Goal: Task Accomplishment & Management: Use online tool/utility

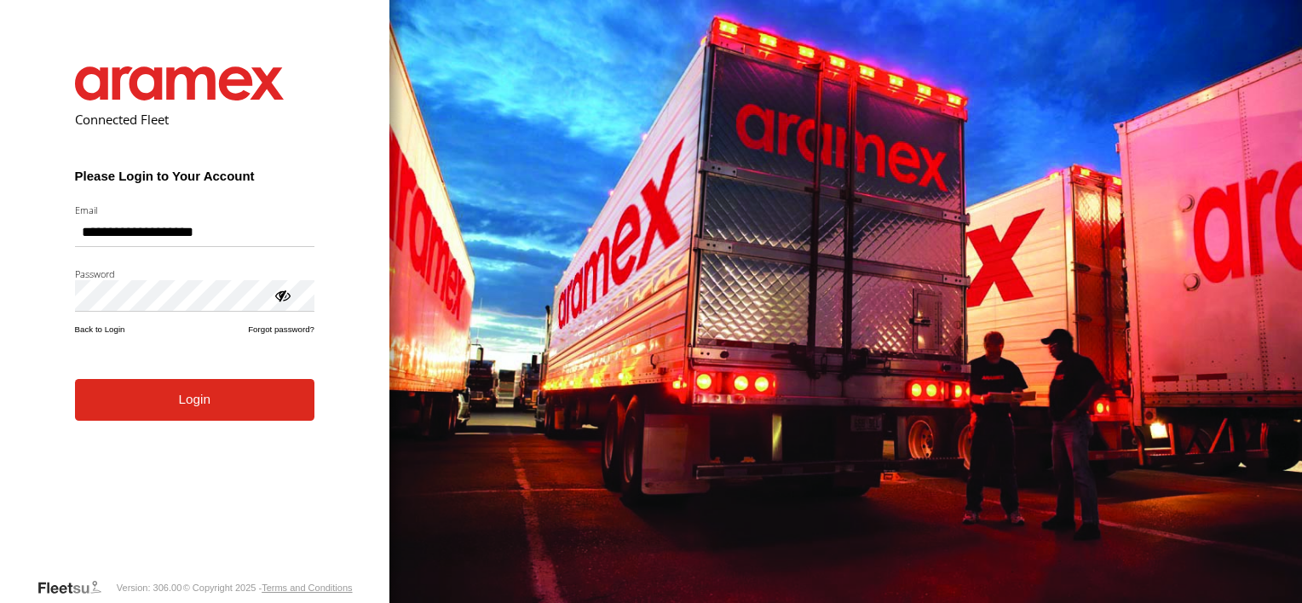
click at [124, 414] on button "Login" at bounding box center [194, 400] width 239 height 42
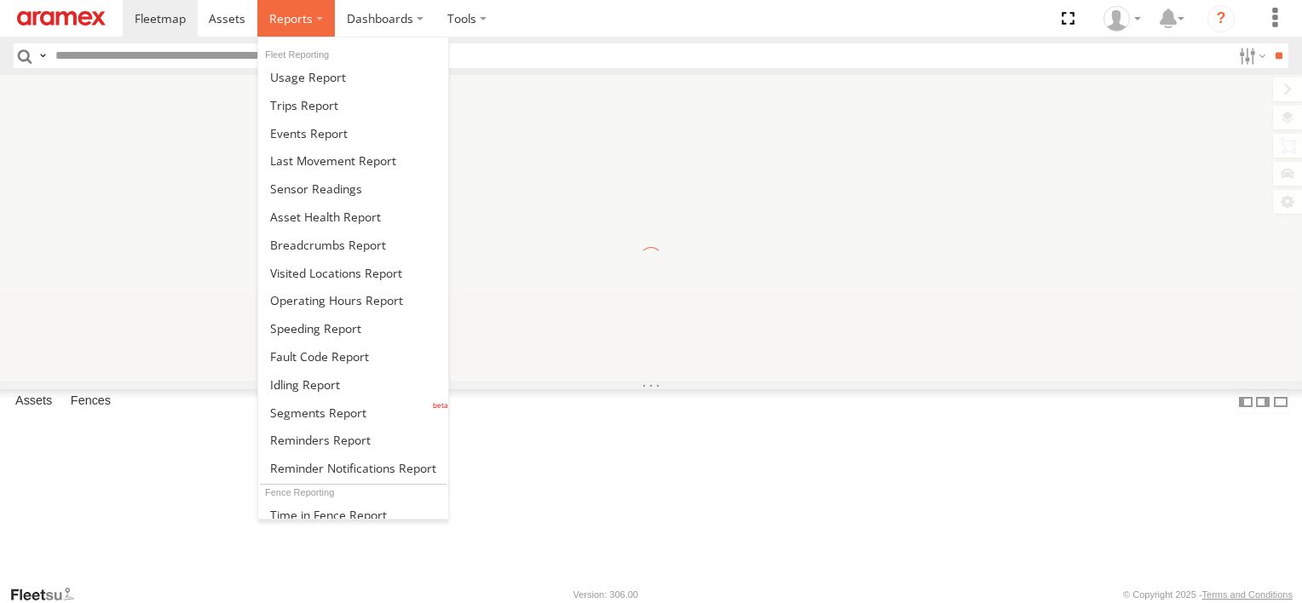
click at [273, 21] on span at bounding box center [290, 18] width 43 height 16
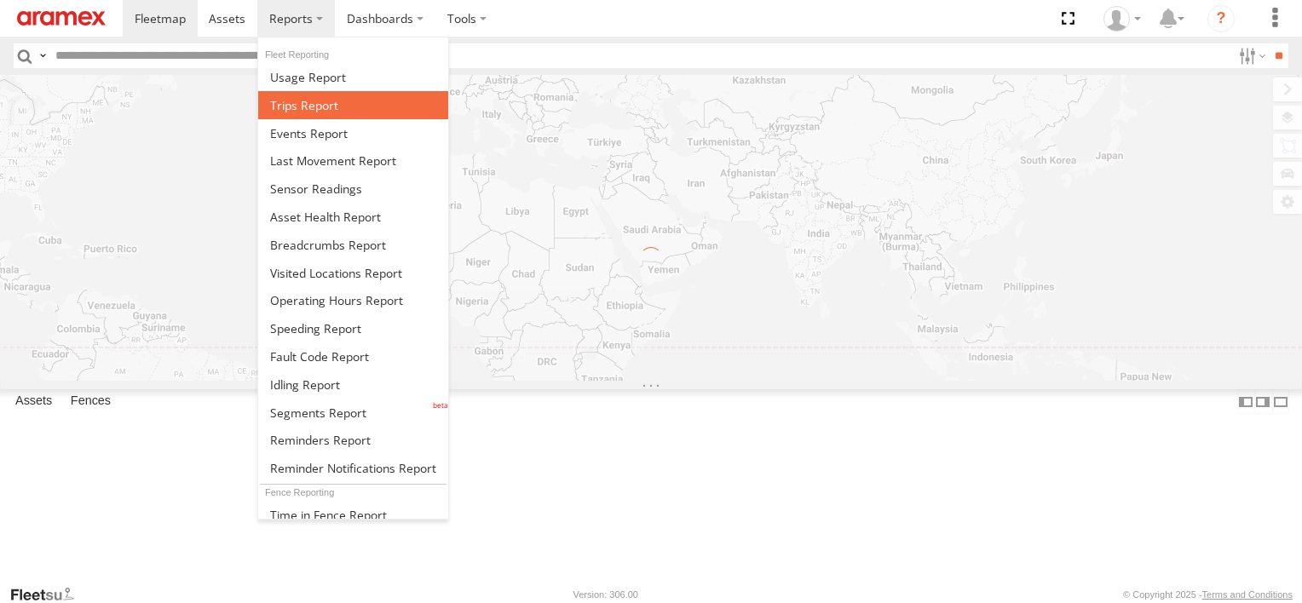
click at [306, 102] on span at bounding box center [304, 105] width 68 height 16
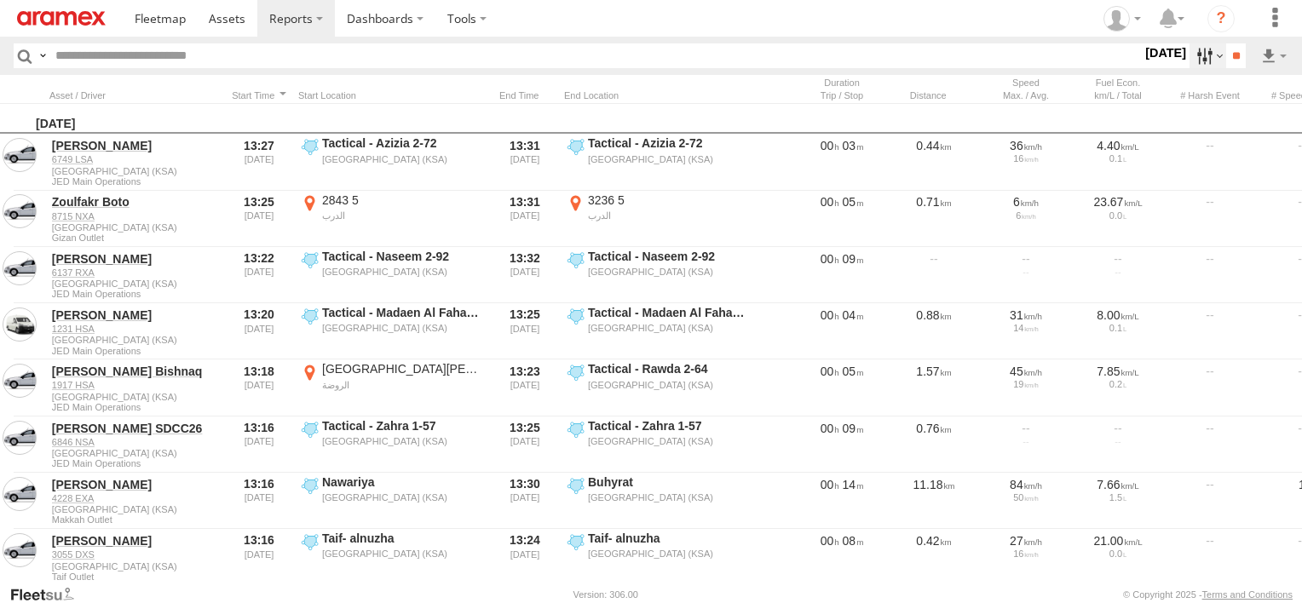
click at [1203, 50] on label at bounding box center [1207, 55] width 37 height 25
click at [0, 0] on label at bounding box center [0, 0] width 0 height 0
click at [0, 0] on div "Abha Warhouse" at bounding box center [0, 0] width 0 height 0
click at [0, 0] on span "Abha Warhouse" at bounding box center [0, 0] width 0 height 0
click at [0, 0] on span "Baha warehouse" at bounding box center [0, 0] width 0 height 0
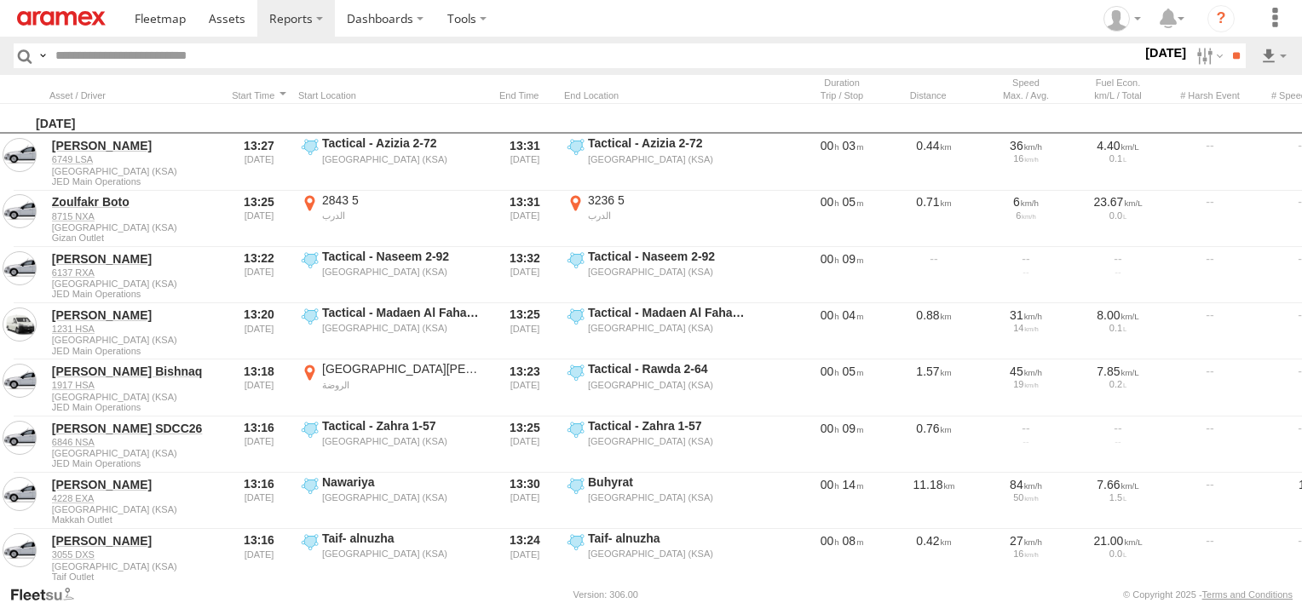
click at [0, 0] on span "Gizan Outlet" at bounding box center [0, 0] width 0 height 0
click at [0, 0] on label "Khamis Mushait Outlet" at bounding box center [0, 0] width 0 height 0
click at [0, 0] on span "Main Warehouse, [GEOGRAPHIC_DATA]" at bounding box center [0, 0] width 0 height 0
click at [0, 0] on span "Makkah Outlet" at bounding box center [0, 0] width 0 height 0
click at [0, 0] on span "Najran" at bounding box center [0, 0] width 0 height 0
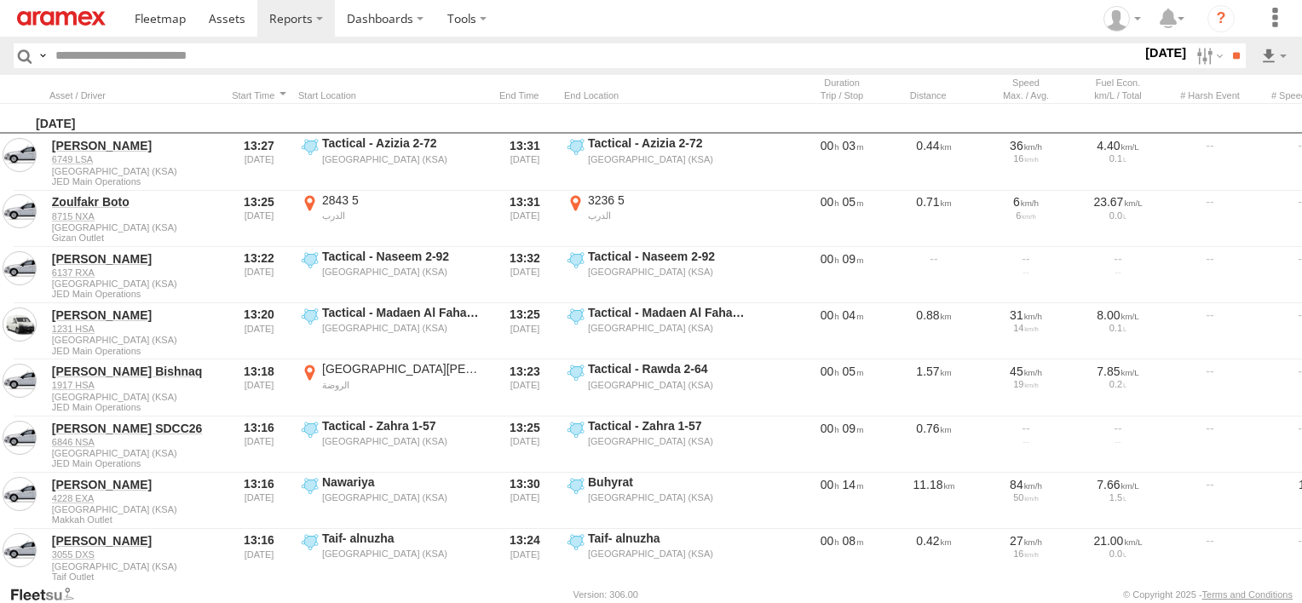
click at [0, 0] on span "Qunfuda" at bounding box center [0, 0] width 0 height 0
click at [0, 0] on div "Tabuk Outlet" at bounding box center [0, 0] width 0 height 0
click at [0, 0] on span "Tabuk Outlet" at bounding box center [0, 0] width 0 height 0
click at [0, 0] on span "Taif Outlet" at bounding box center [0, 0] width 0 height 0
click at [0, 0] on span "Yanbu Outlet" at bounding box center [0, 0] width 0 height 0
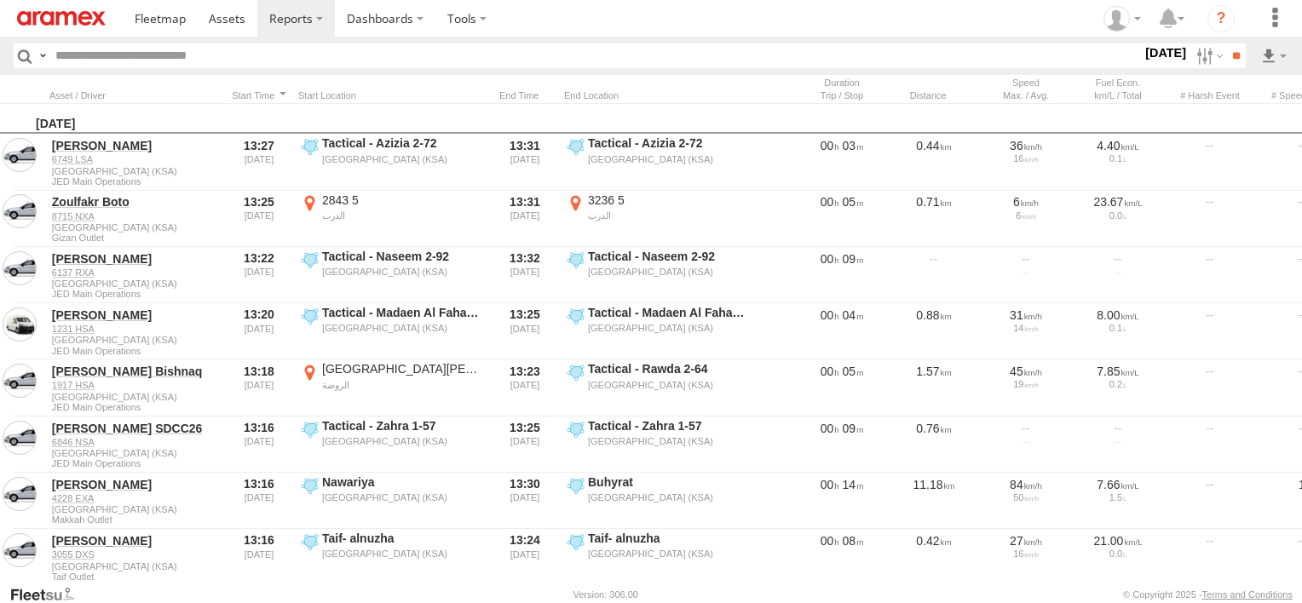
scroll to position [9, 0]
click at [1235, 53] on input "**" at bounding box center [1236, 55] width 20 height 25
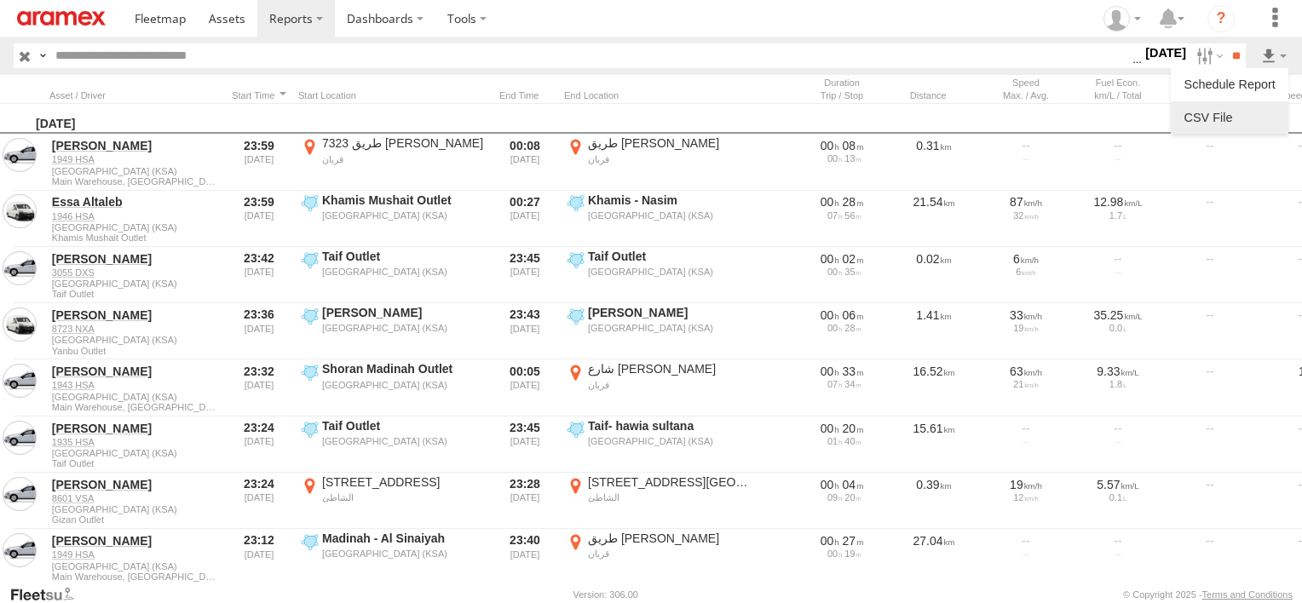
click at [1255, 111] on link at bounding box center [1230, 118] width 104 height 26
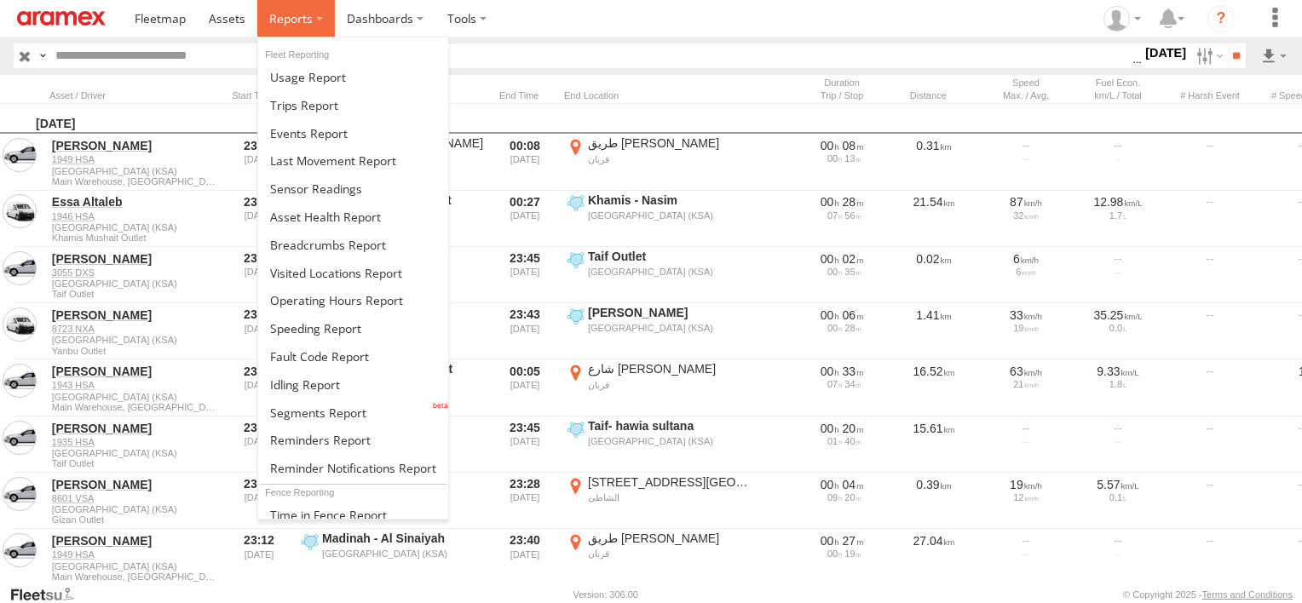
click at [277, 20] on span at bounding box center [290, 18] width 43 height 16
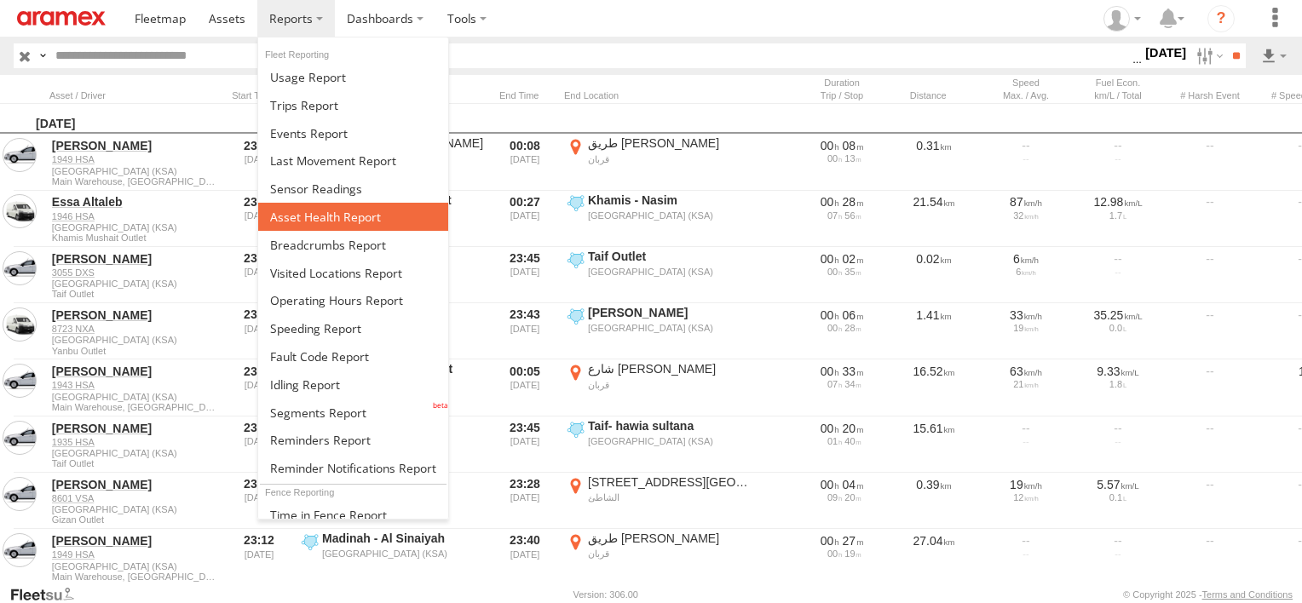
click at [314, 215] on span at bounding box center [325, 217] width 111 height 16
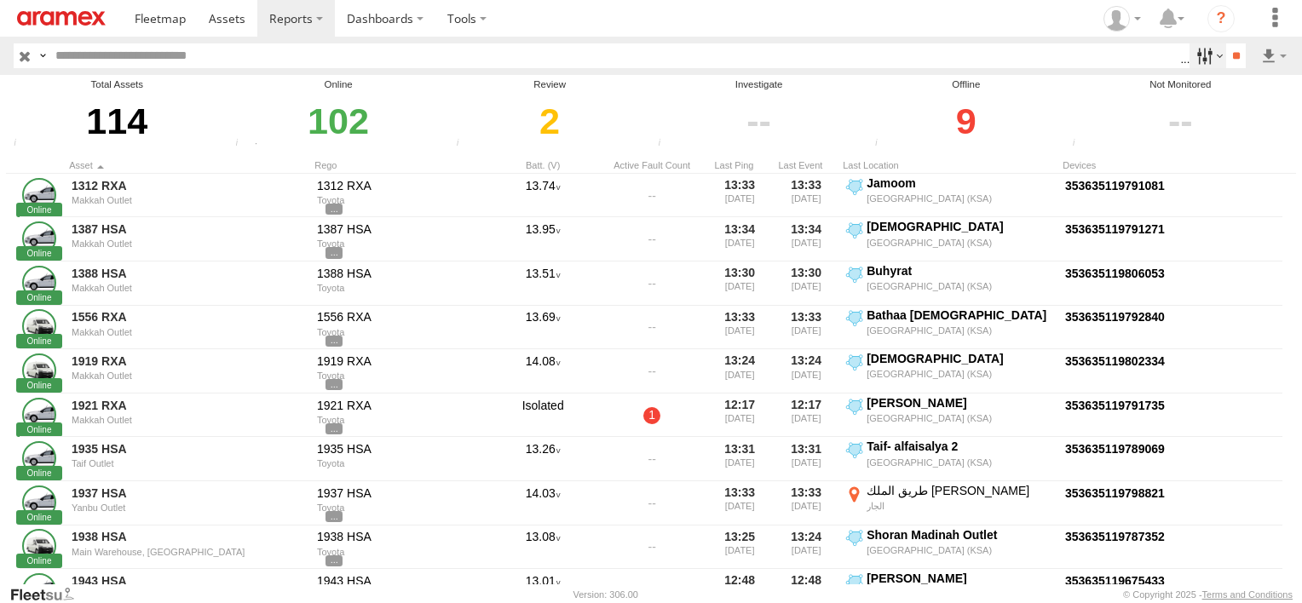
click at [1189, 52] on label at bounding box center [1207, 55] width 37 height 25
click at [0, 0] on span "Review" at bounding box center [0, 0] width 0 height 0
click at [0, 0] on span "Investigate" at bounding box center [0, 0] width 0 height 0
click at [0, 0] on span "Offline" at bounding box center [0, 0] width 0 height 0
click at [1233, 48] on input "**" at bounding box center [1236, 55] width 20 height 25
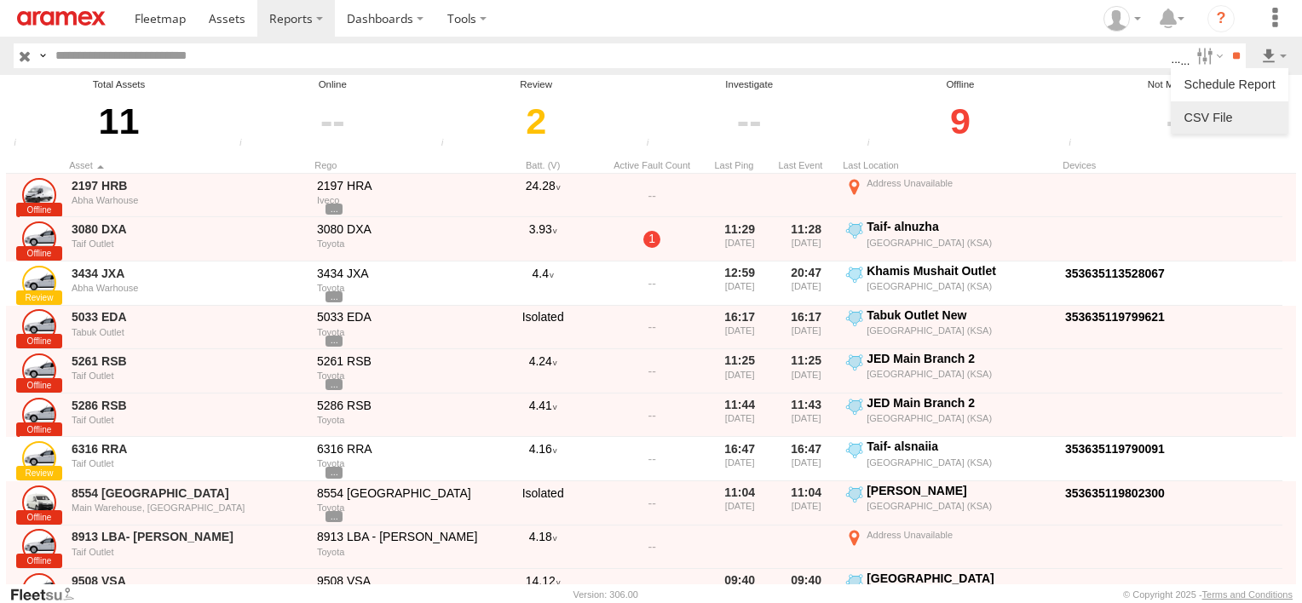
click at [1267, 109] on link at bounding box center [1230, 118] width 104 height 26
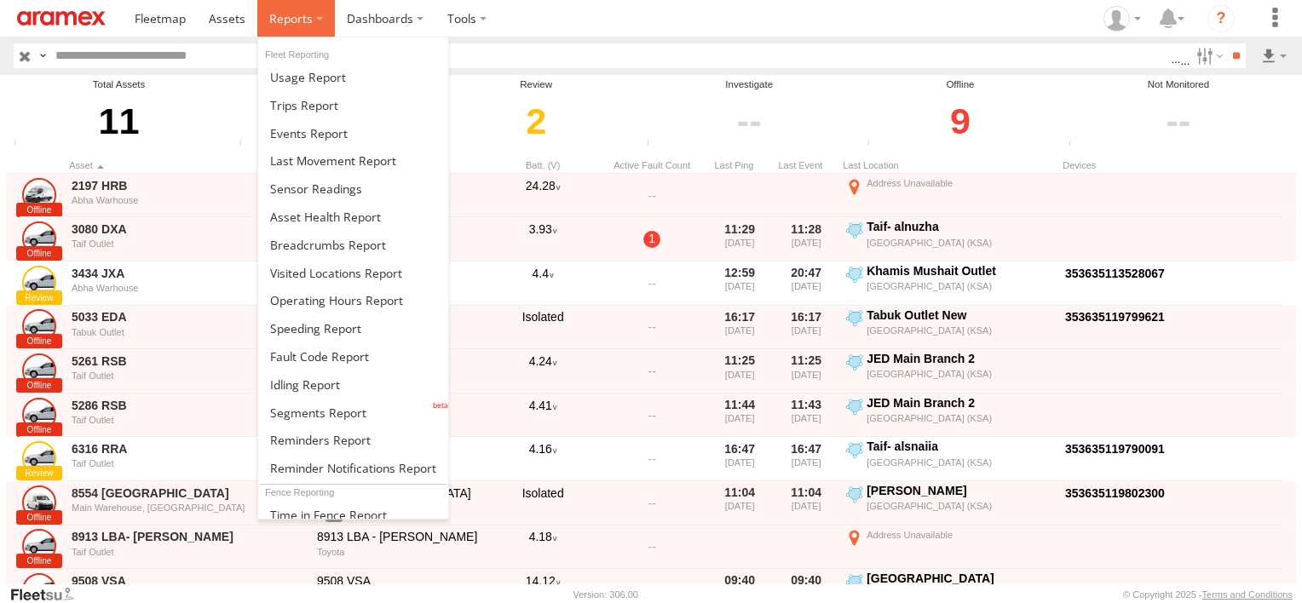
click at [301, 27] on label at bounding box center [296, 18] width 78 height 37
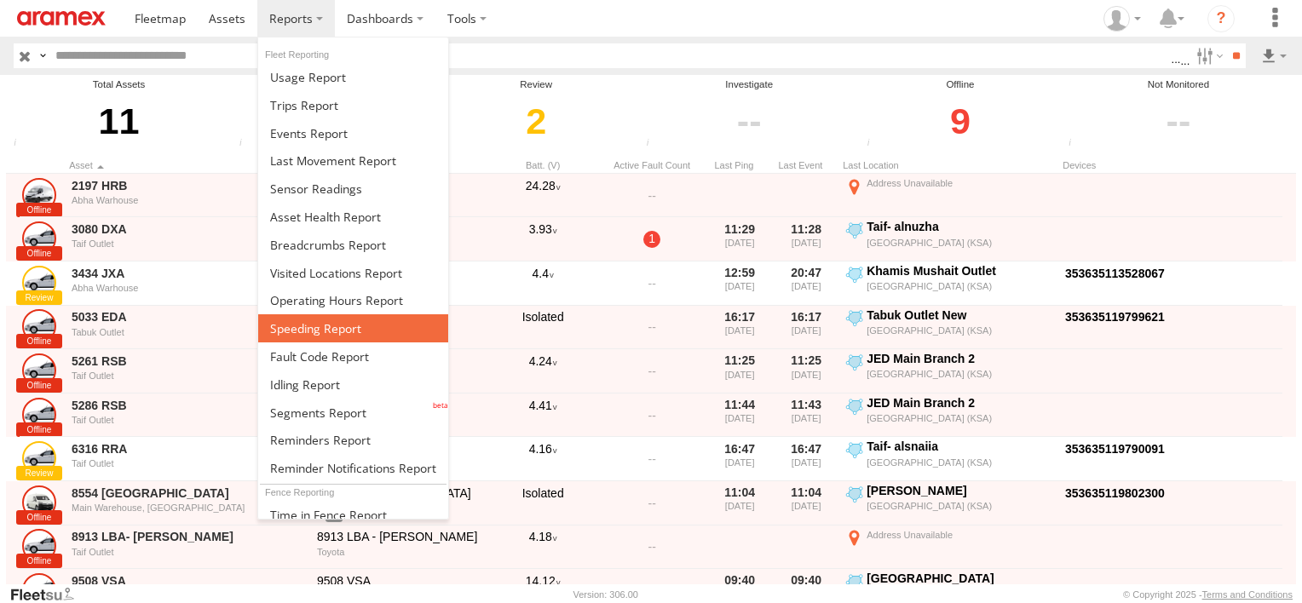
click at [337, 320] on span at bounding box center [315, 328] width 91 height 16
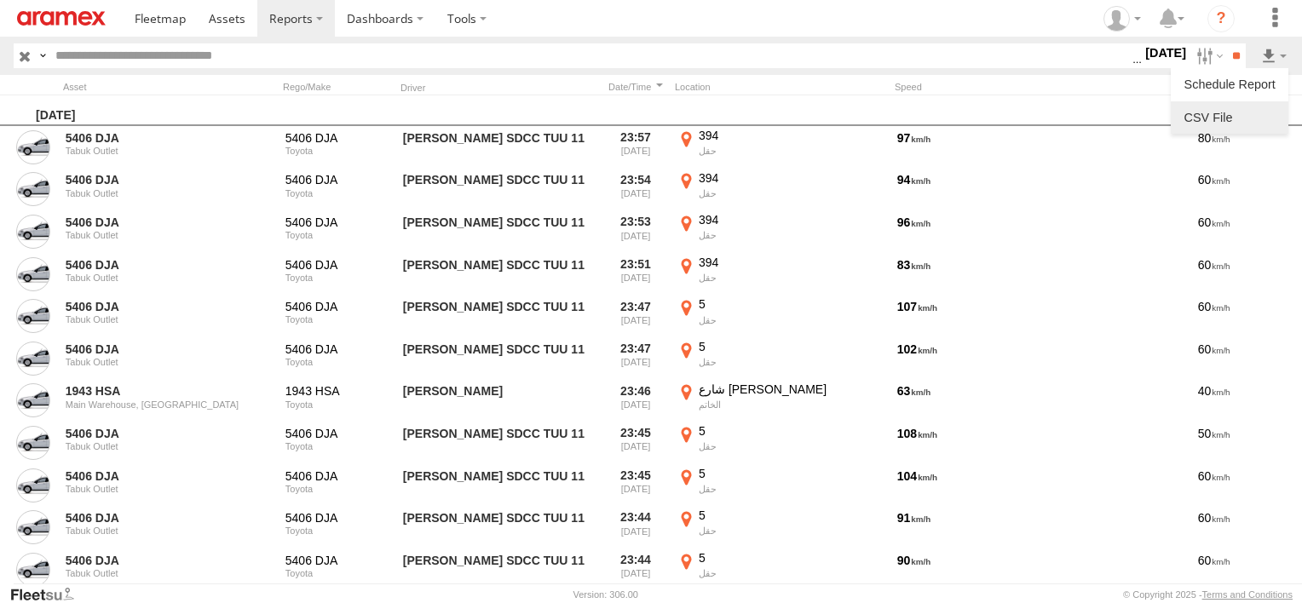
click at [1251, 122] on link at bounding box center [1230, 118] width 104 height 26
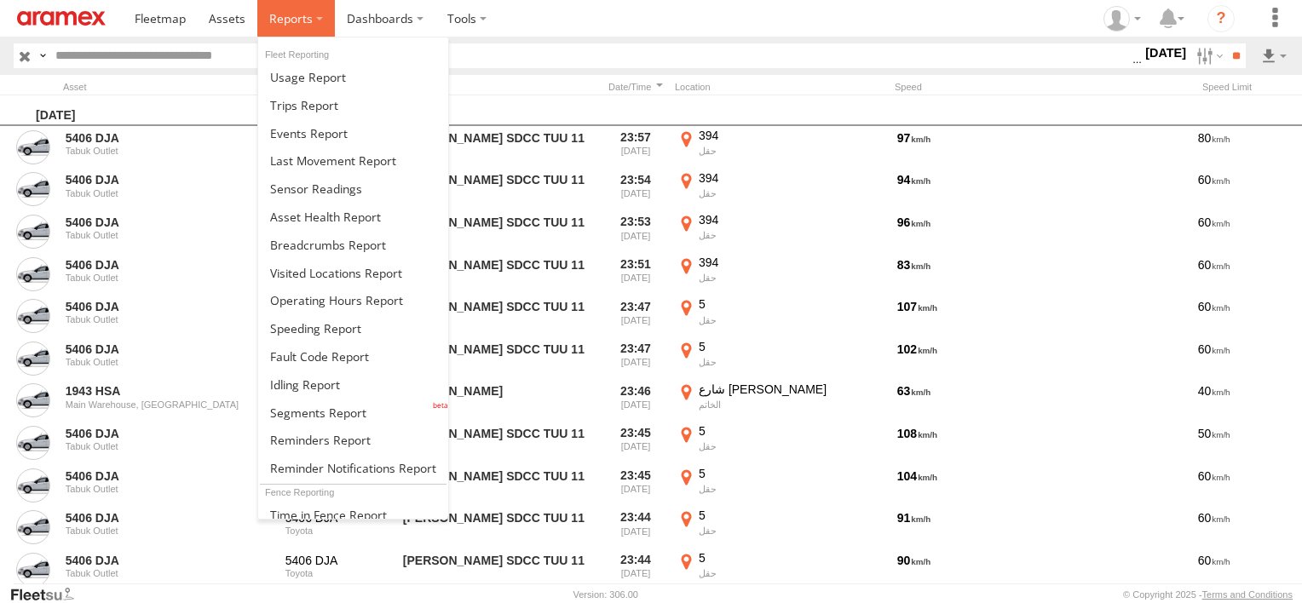
click at [290, 20] on span at bounding box center [290, 18] width 43 height 16
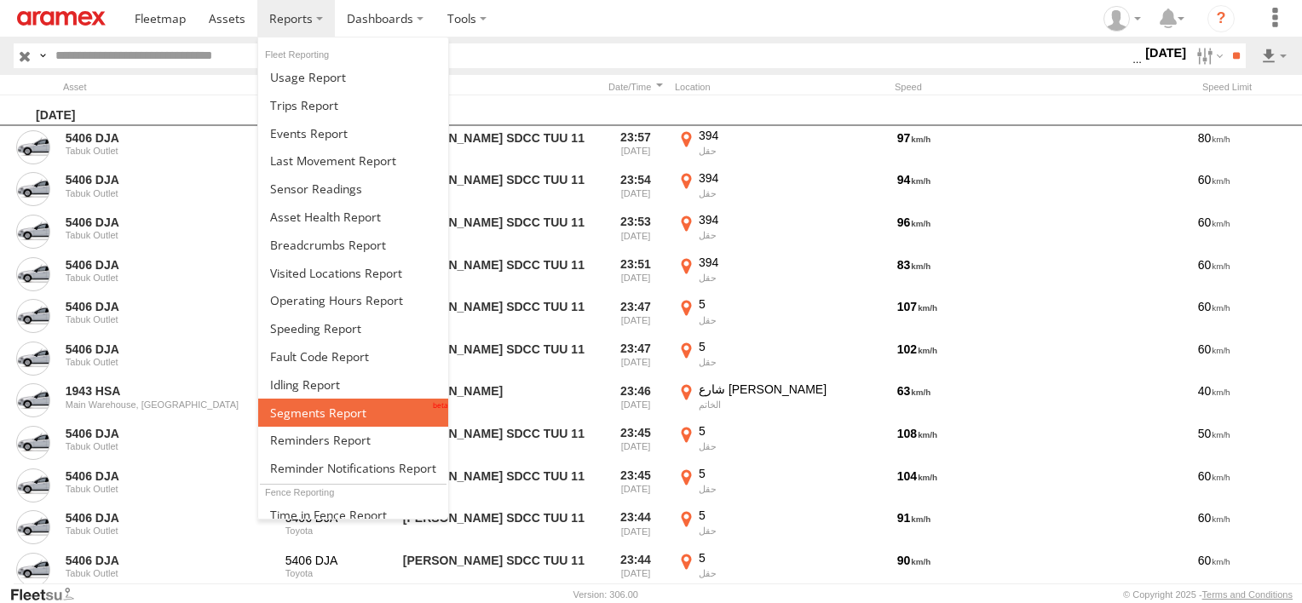
click at [316, 414] on link at bounding box center [353, 413] width 190 height 28
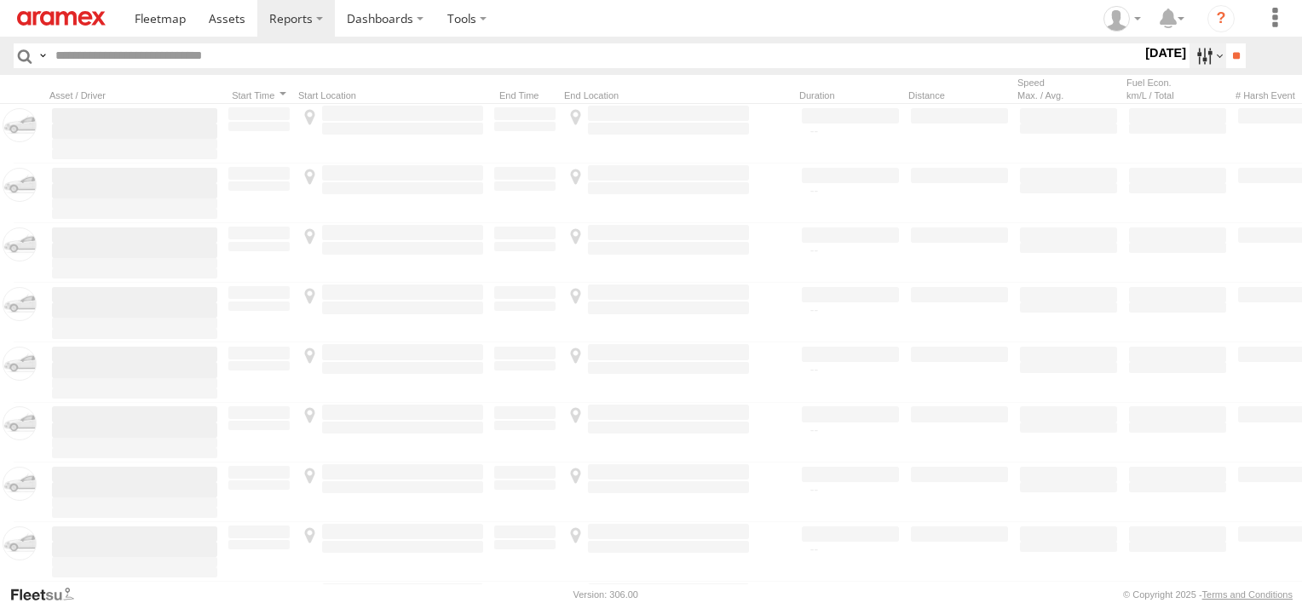
click at [1189, 47] on label at bounding box center [1207, 55] width 37 height 25
click at [0, 0] on label at bounding box center [0, 0] width 0 height 0
click at [0, 0] on span "Abha Warhouse" at bounding box center [0, 0] width 0 height 0
click at [0, 0] on span "Baha warehouse" at bounding box center [0, 0] width 0 height 0
click at [0, 0] on span "Gizan Outlet" at bounding box center [0, 0] width 0 height 0
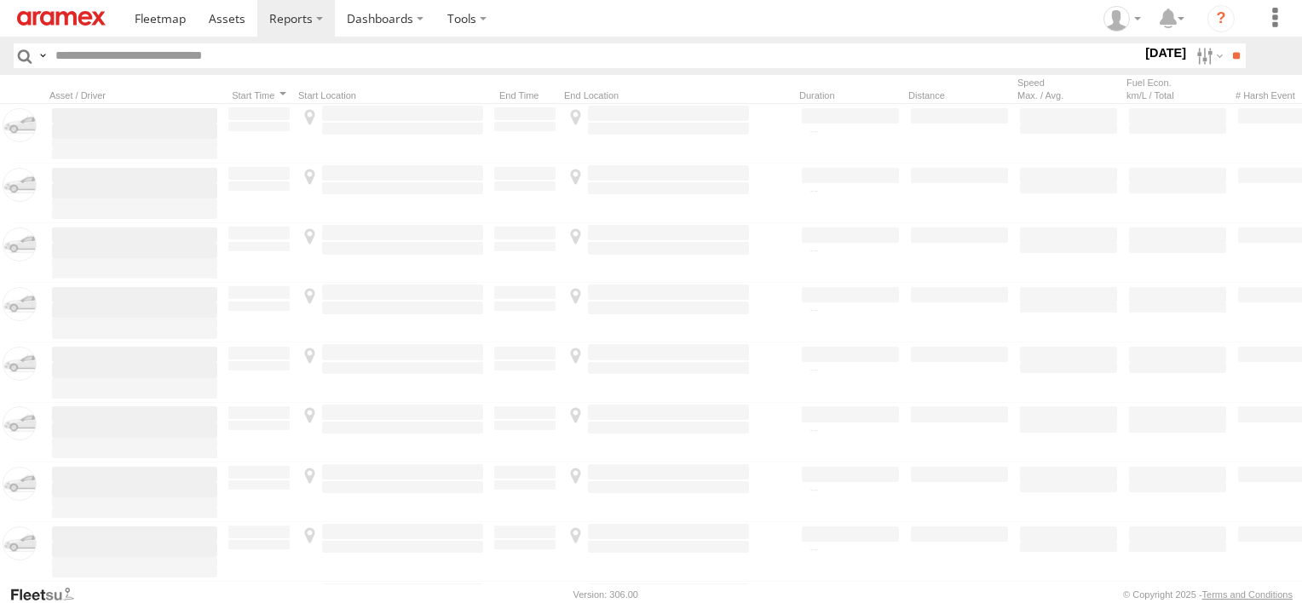
click at [0, 0] on span "Khamis Mushait Outlet" at bounding box center [0, 0] width 0 height 0
click at [0, 0] on span "Main Warehouse, [GEOGRAPHIC_DATA]" at bounding box center [0, 0] width 0 height 0
click at [0, 0] on span "Makkah Outlet" at bounding box center [0, 0] width 0 height 0
click at [0, 0] on span "Najran" at bounding box center [0, 0] width 0 height 0
click at [0, 0] on span "Qunfuda" at bounding box center [0, 0] width 0 height 0
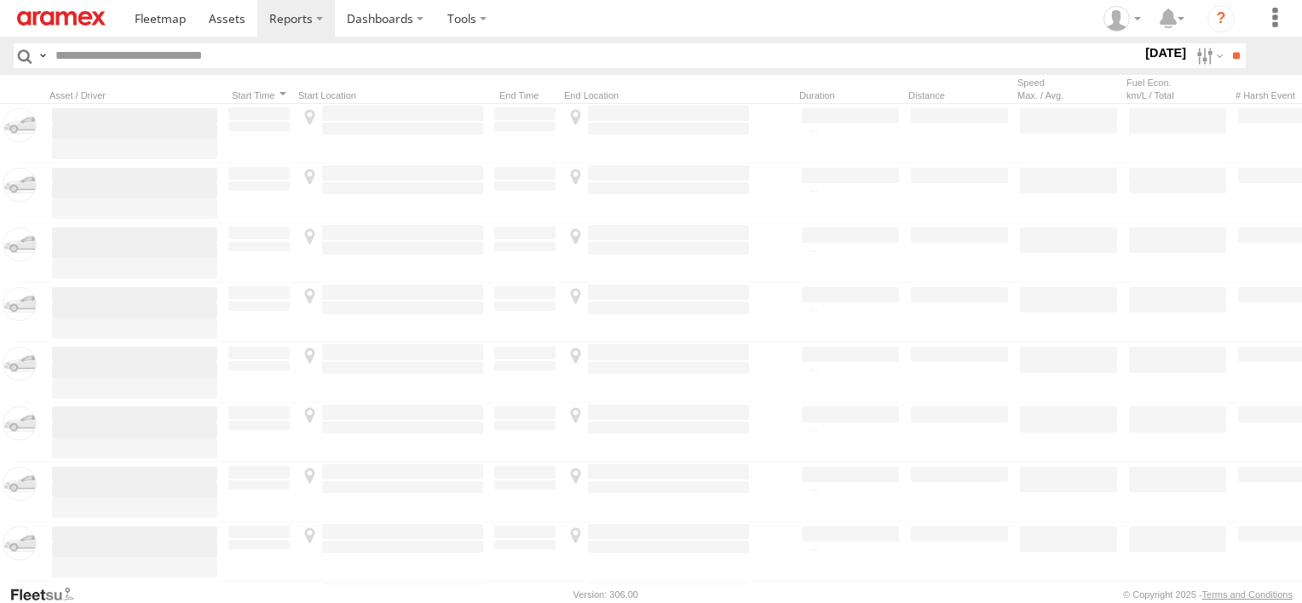
click at [0, 0] on span "Tabuk Outlet" at bounding box center [0, 0] width 0 height 0
click at [0, 0] on span "Taif Outlet" at bounding box center [0, 0] width 0 height 0
click at [0, 0] on span "Yanbu Outlet" at bounding box center [0, 0] width 0 height 0
click at [1227, 55] on input "**" at bounding box center [1236, 55] width 20 height 25
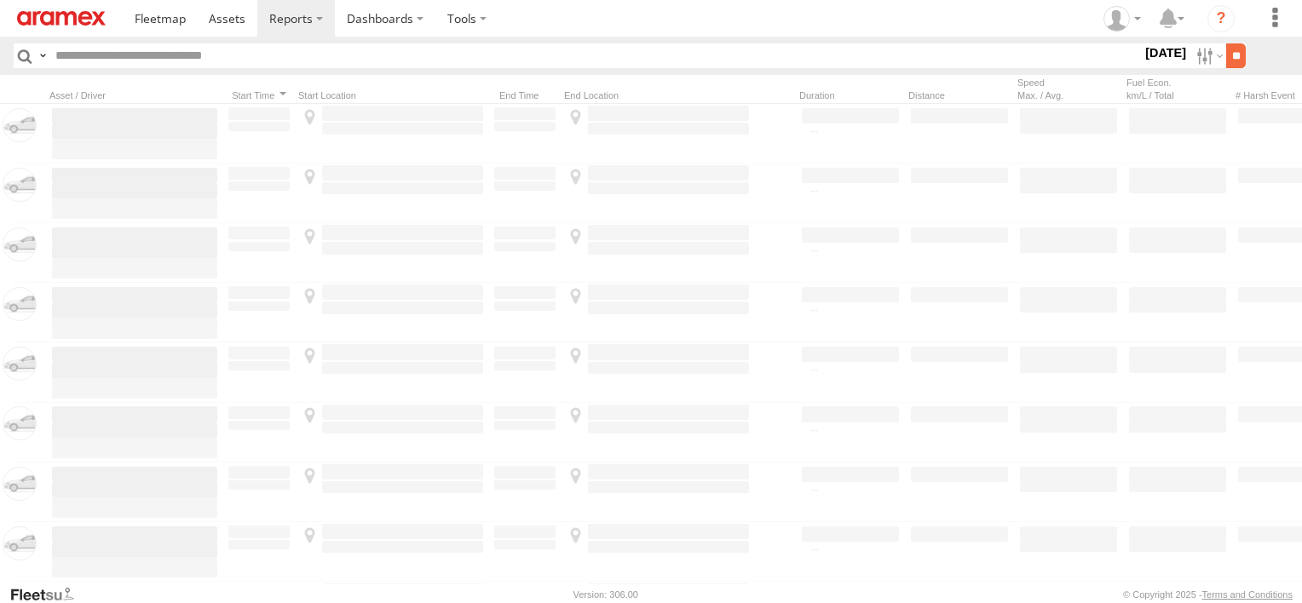
scroll to position [0, 0]
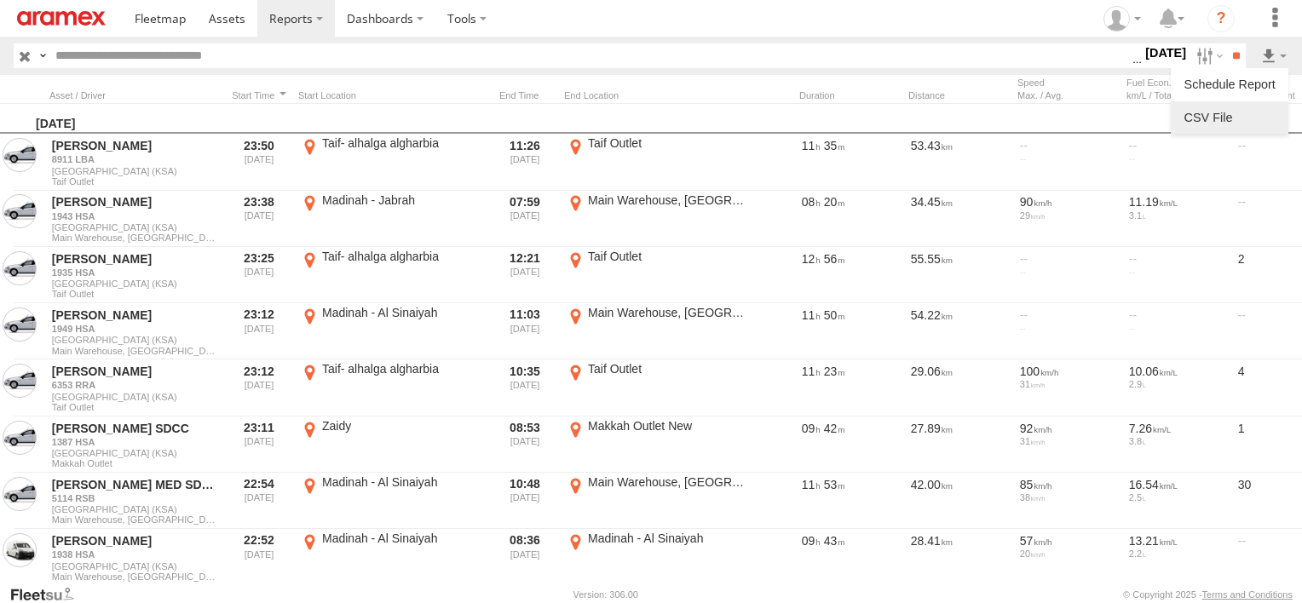
click at [1238, 121] on link at bounding box center [1230, 118] width 104 height 26
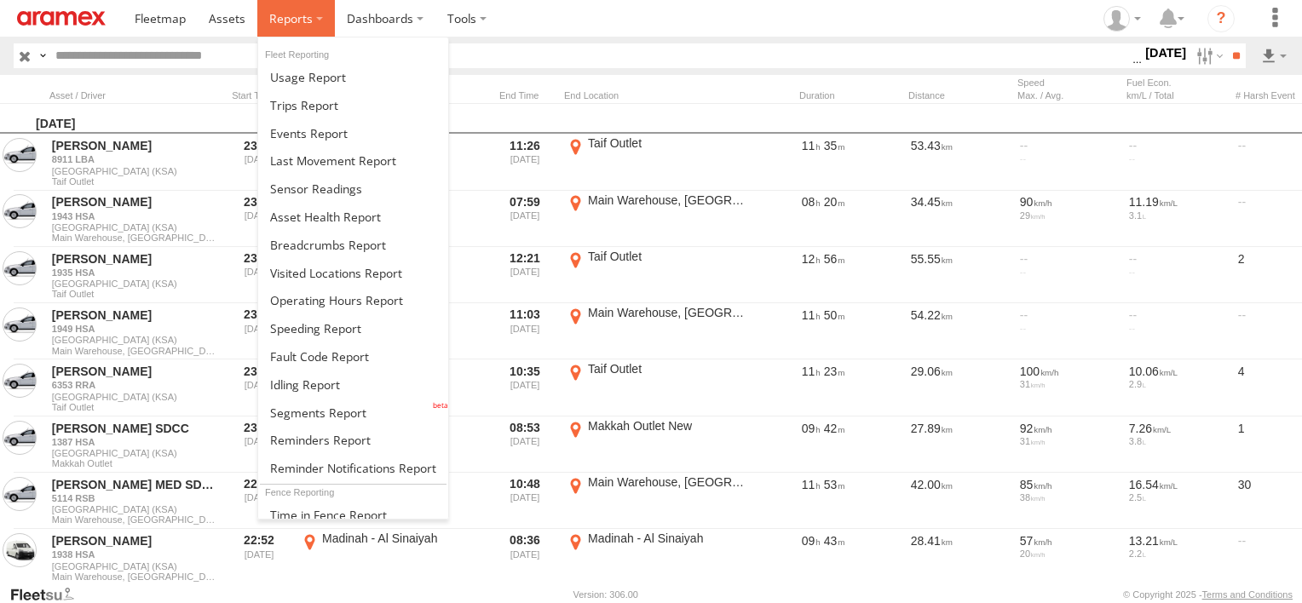
click at [301, 27] on label at bounding box center [296, 18] width 78 height 37
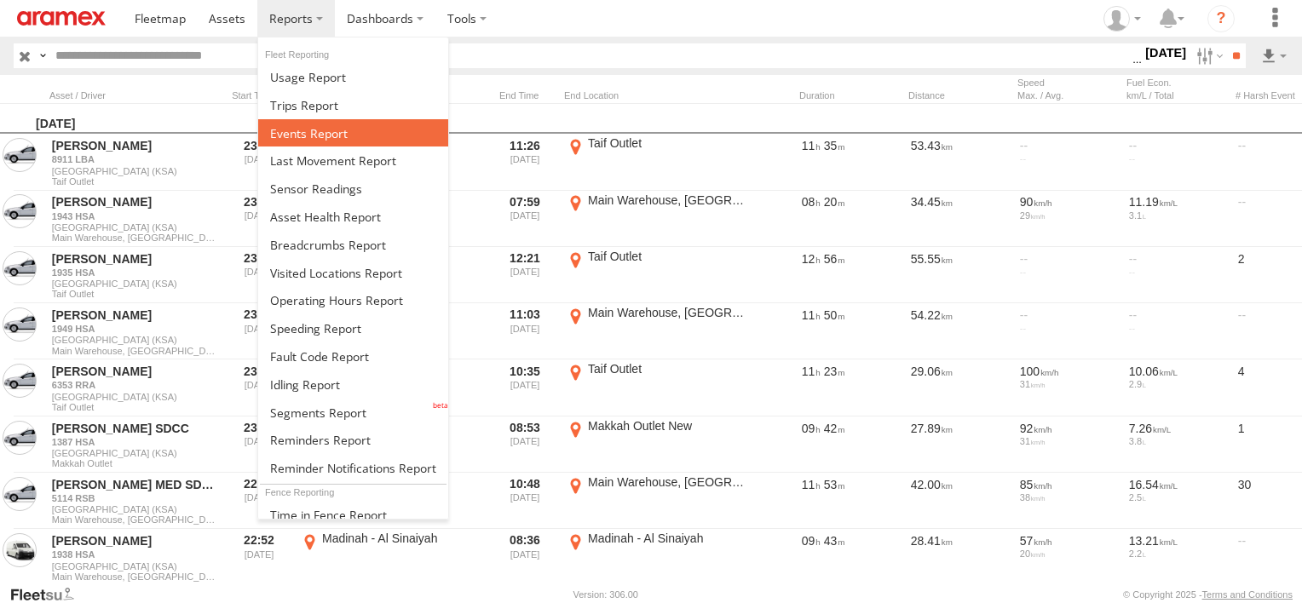
click at [302, 135] on span at bounding box center [309, 133] width 78 height 16
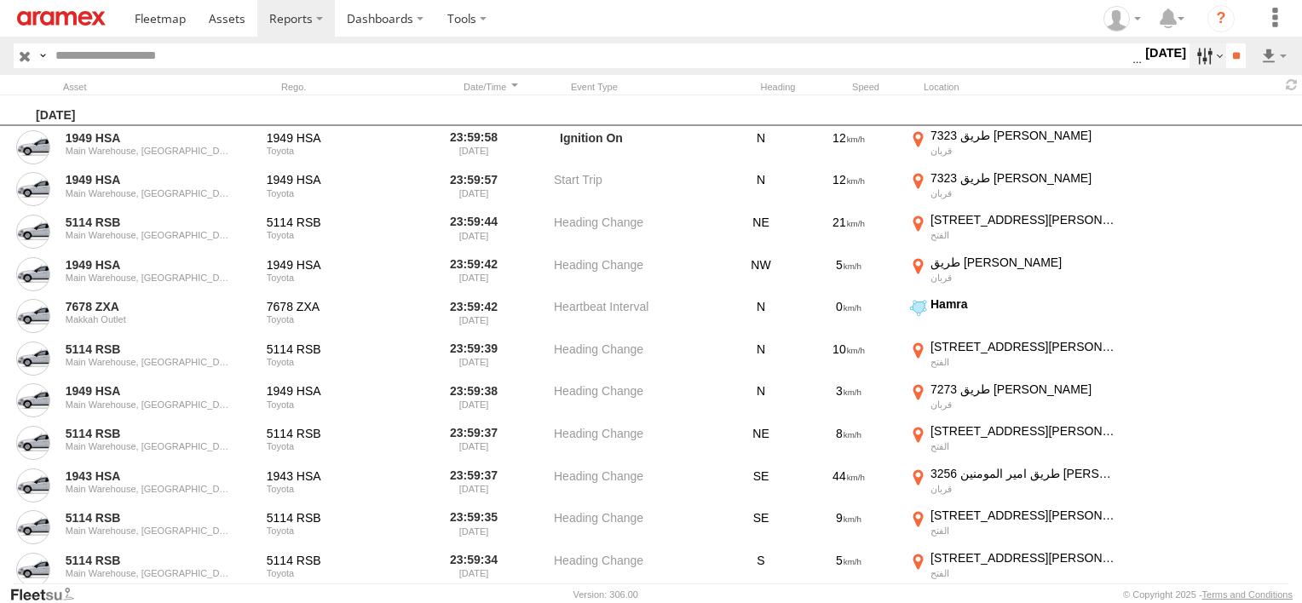
click at [1193, 54] on label at bounding box center [1207, 55] width 37 height 25
click at [0, 0] on span "Potential Collision" at bounding box center [0, 0] width 0 height 0
click at [0, 0] on span "External Power Lost" at bounding box center [0, 0] width 0 height 0
click at [0, 0] on span "Potential Roll Over" at bounding box center [0, 0] width 0 height 0
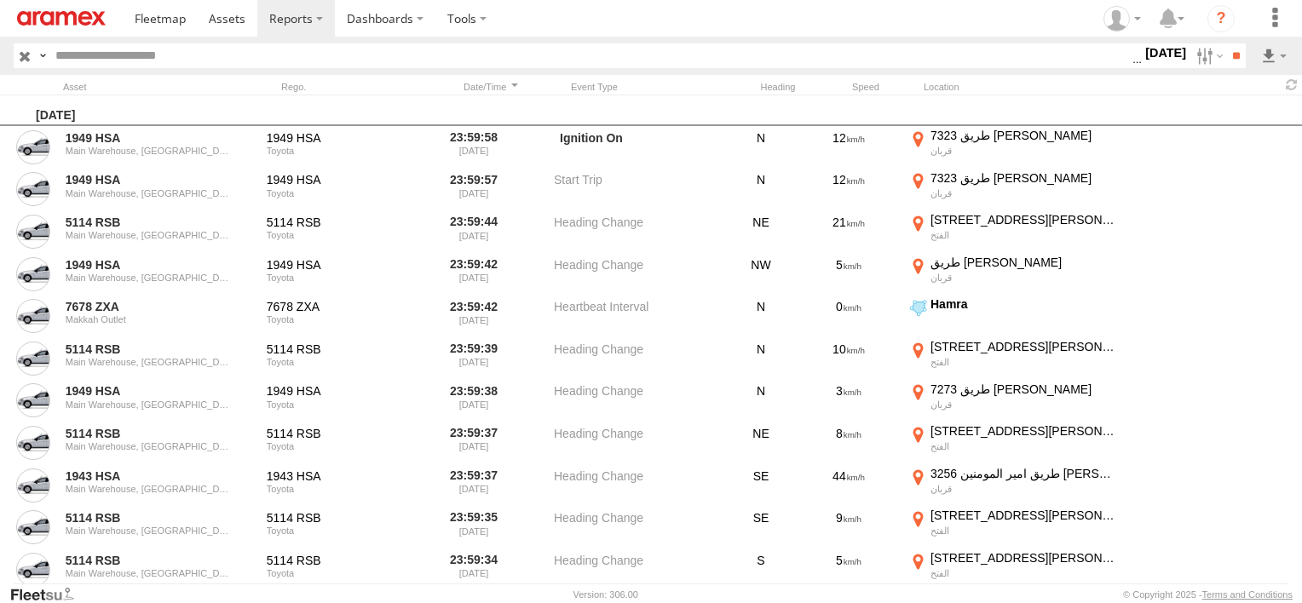
click at [0, 0] on span "Potential Collision" at bounding box center [0, 0] width 0 height 0
click at [1230, 49] on input "**" at bounding box center [1236, 55] width 20 height 25
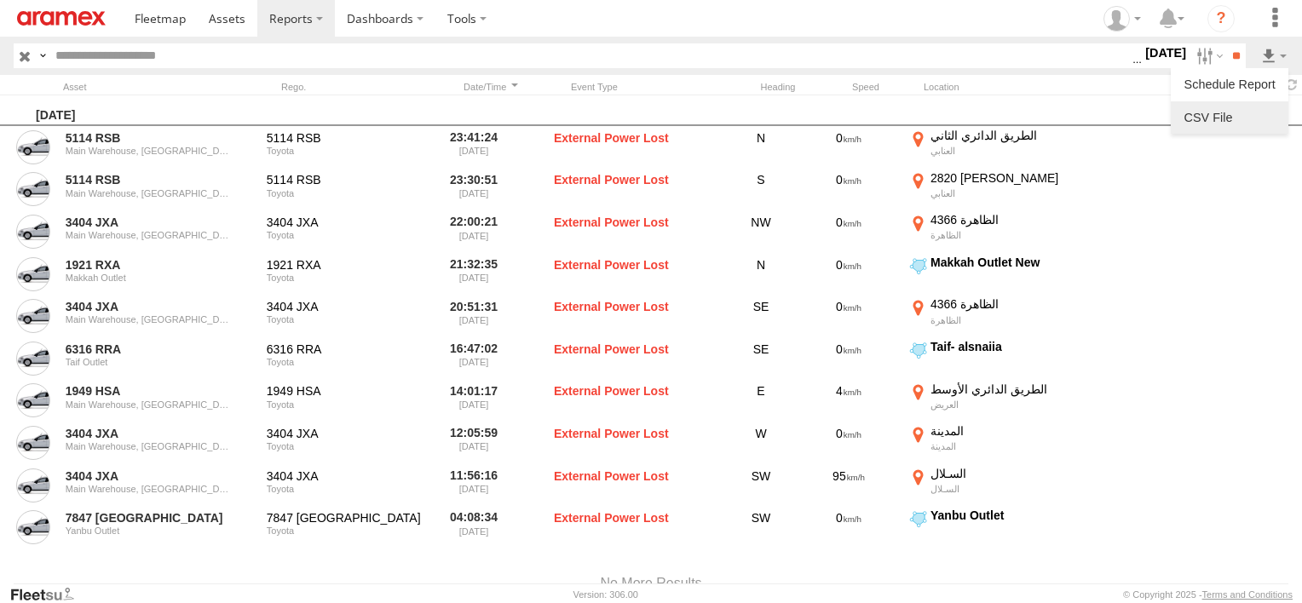
click at [1251, 118] on link at bounding box center [1230, 118] width 104 height 26
